Goal: Contribute content

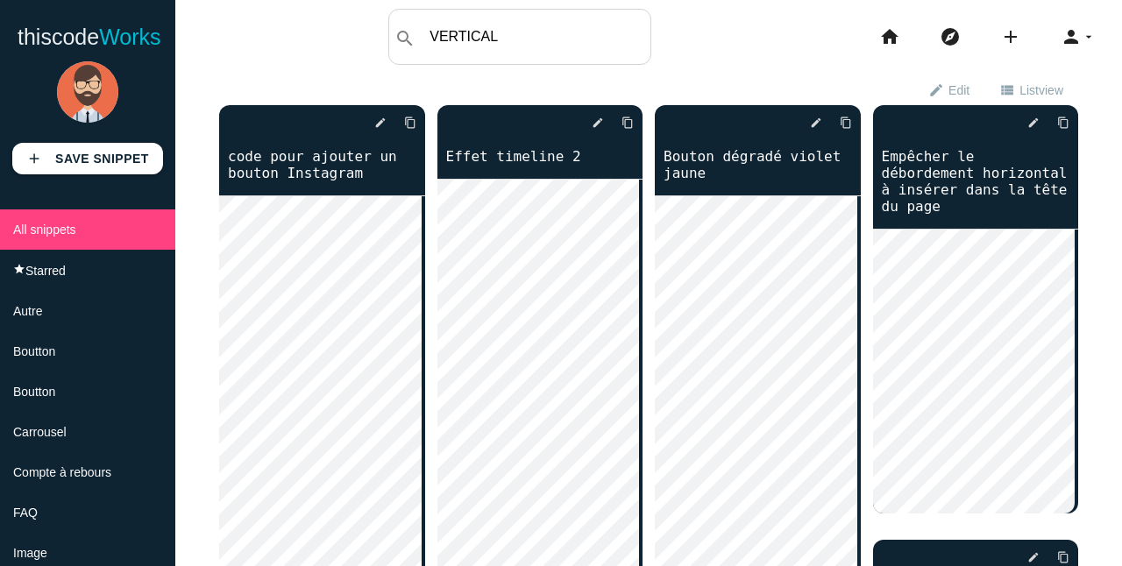
type input "VERTICAL"
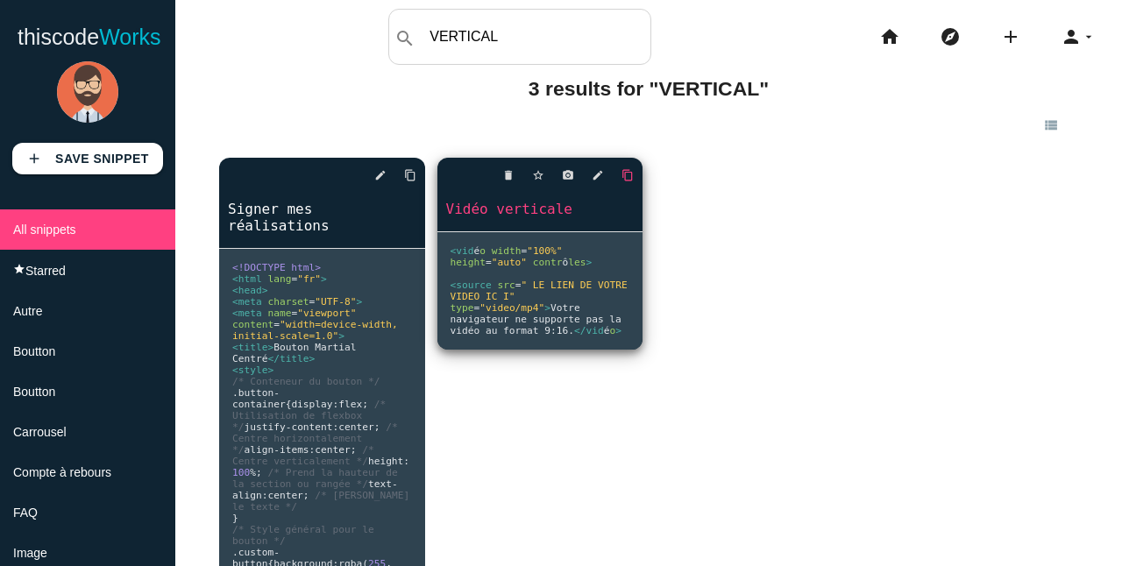
click at [417, 174] on icon "content_copy" at bounding box center [410, 176] width 12 height 32
click at [417, 177] on icon "content_copy" at bounding box center [410, 176] width 12 height 32
click at [417, 175] on icon "content_copy" at bounding box center [410, 176] width 12 height 32
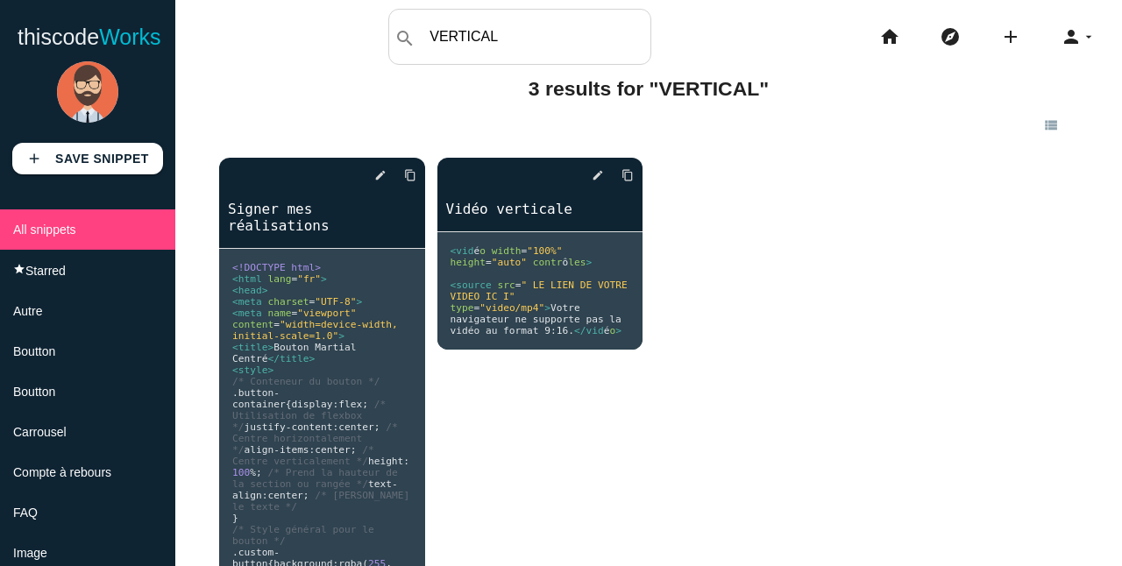
click at [258, 139] on div "exit_to_app Exit edit mode view_list view_module" at bounding box center [648, 125] width 859 height 32
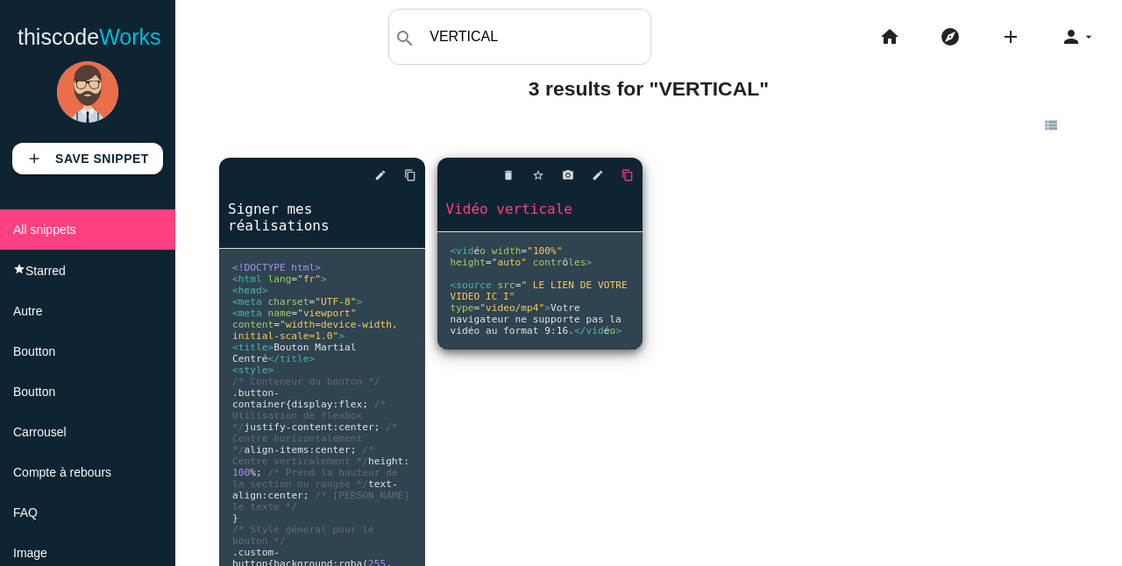
click at [417, 172] on icon "content_copy" at bounding box center [410, 176] width 12 height 32
click at [592, 181] on icon "edit" at bounding box center [598, 176] width 12 height 32
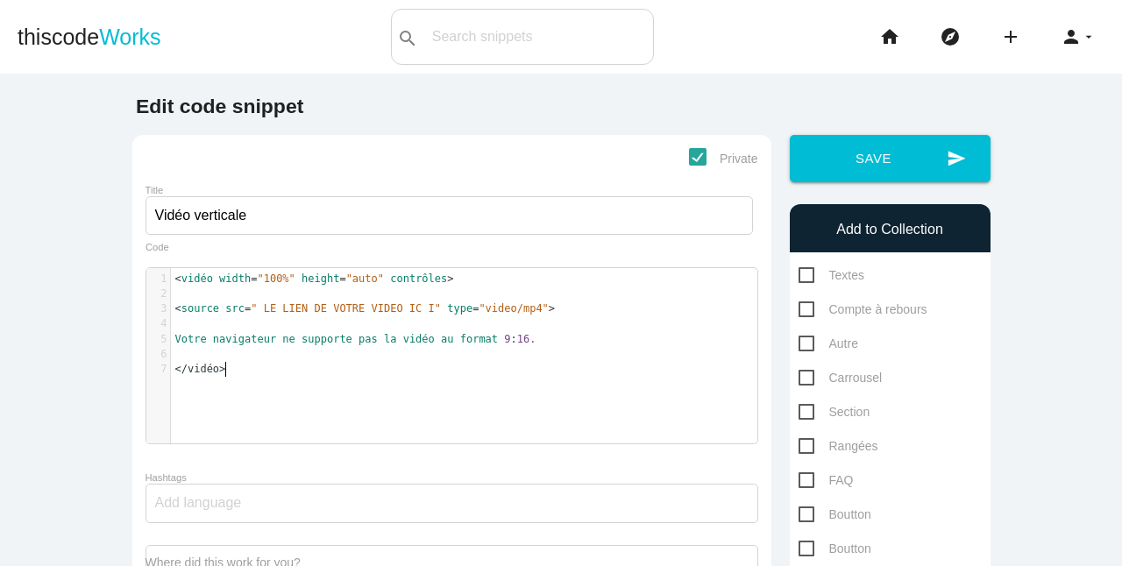
click at [375, 378] on div "​ x 1 < vidéo width = "100%" height = "auto" contrôles > 2 ​ 3 < source src = "…" at bounding box center [465, 369] width 638 height 202
type textarea "<vidéo width="100%" height="auto" contrôles> <source src=" LE LIEN DE VOTRE VID…"
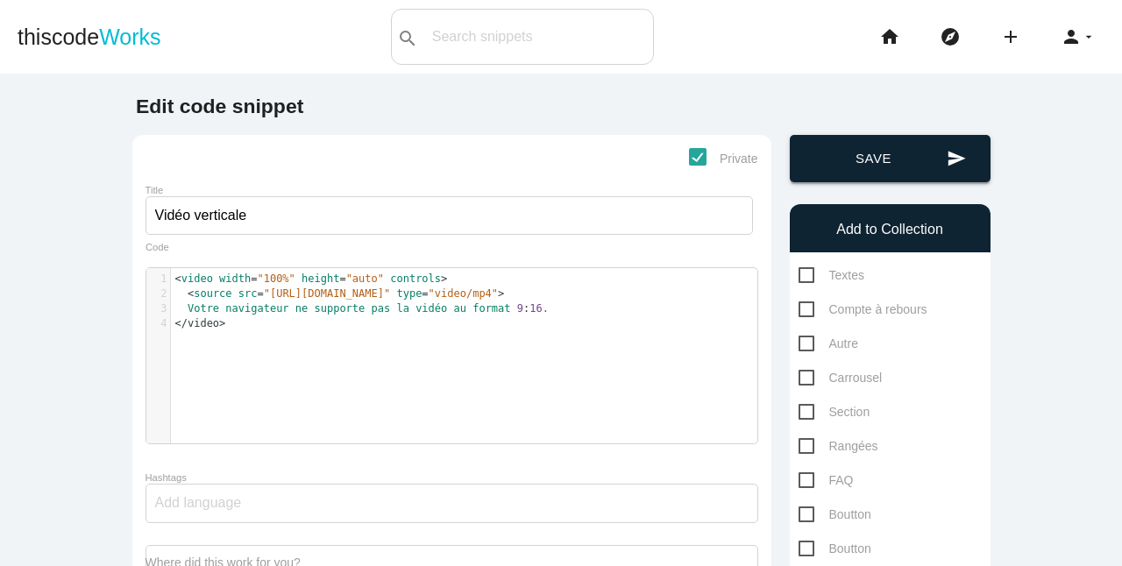
click at [850, 162] on button "send Save" at bounding box center [890, 158] width 201 height 47
